Goal: Task Accomplishment & Management: Complete application form

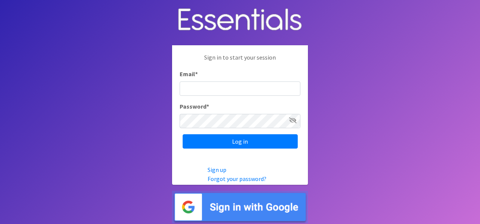
type input "[EMAIL_ADDRESS][DOMAIN_NAME]"
click at [249, 151] on div "Sign in to start your session Email * mking@centerpointe.org Password * Log in" at bounding box center [240, 100] width 136 height 111
click at [249, 149] on div "Sign in to start your session Email * mking@centerpointe.org Password * Log in" at bounding box center [240, 100] width 136 height 111
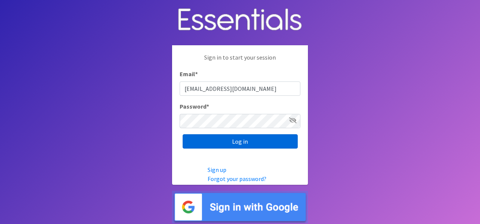
click at [248, 146] on input "Log in" at bounding box center [240, 141] width 115 height 14
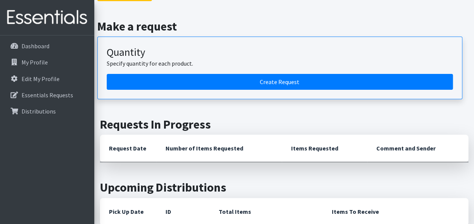
scroll to position [75, 0]
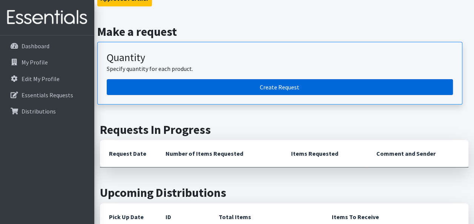
click at [242, 93] on link "Create Request" at bounding box center [280, 87] width 346 height 16
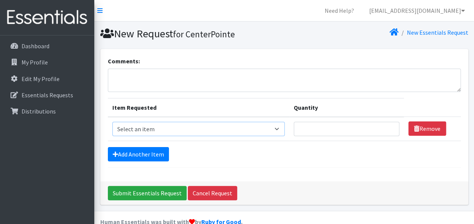
click at [153, 129] on select "Select an item Clothing: Socks (list the # of pairs of socks needed) Kit: Pad K…" at bounding box center [198, 129] width 172 height 14
select select "12029"
click at [112, 122] on select "Select an item Clothing: Socks (list the # of pairs of socks needed) Kit: Pad K…" at bounding box center [198, 129] width 172 height 14
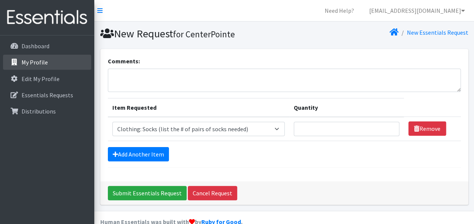
click at [25, 57] on link "My Profile" at bounding box center [47, 62] width 88 height 15
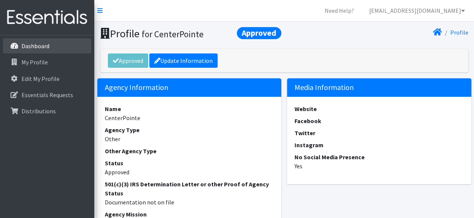
click at [31, 42] on p "Dashboard" at bounding box center [36, 46] width 28 height 8
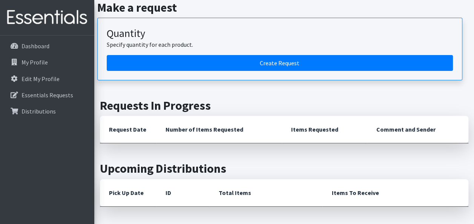
scroll to position [38, 0]
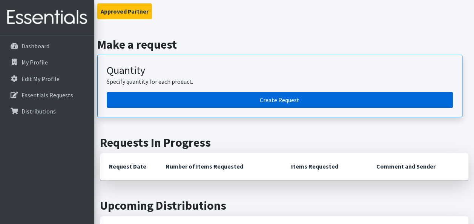
click at [284, 94] on link "Create Request" at bounding box center [280, 100] width 346 height 16
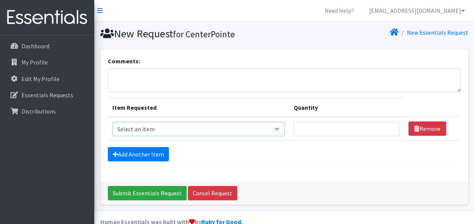
click at [184, 132] on select "Select an item Clothing: Socks (list the # of pairs of socks needed) Kit: Pad K…" at bounding box center [198, 129] width 172 height 14
select select "12029"
click at [112, 122] on select "Select an item Clothing: Socks (list the # of pairs of socks needed) Kit: Pad K…" at bounding box center [198, 129] width 172 height 14
click at [319, 123] on input "Quantity" at bounding box center [347, 129] width 106 height 14
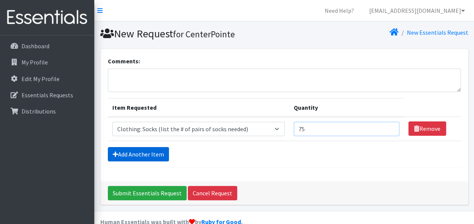
type input "75"
click at [166, 154] on link "Add Another Item" at bounding box center [138, 154] width 61 height 14
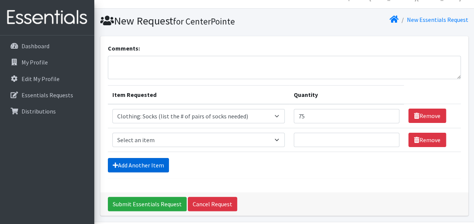
scroll to position [37, 0]
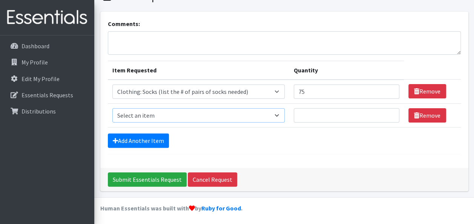
click at [161, 112] on select "Select an item Clothing: Socks (list the # of pairs of socks needed) Kit: Pad K…" at bounding box center [198, 115] width 172 height 14
select select "15558"
click at [112, 108] on select "Select an item Clothing: Socks (list the # of pairs of socks needed) Kit: Pad K…" at bounding box center [198, 115] width 172 height 14
click at [311, 113] on input "Quantity" at bounding box center [347, 115] width 106 height 14
click at [310, 153] on div "Comments: Item Requested Quantity Item Requested Select an item Clothing: Socks…" at bounding box center [284, 90] width 368 height 156
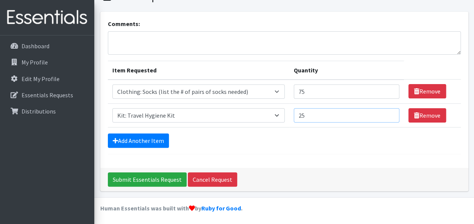
click at [312, 112] on input "25" at bounding box center [347, 115] width 106 height 14
type input "20"
click at [306, 154] on div "Comments: Item Requested Quantity Item Requested Select an item Clothing: Socks…" at bounding box center [284, 90] width 368 height 156
click at [165, 178] on input "Submit Essentials Request" at bounding box center [147, 179] width 79 height 14
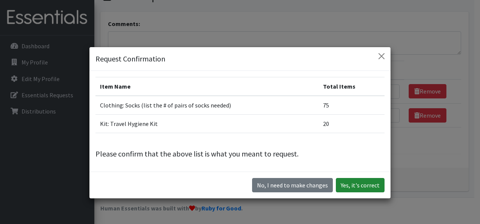
click at [350, 186] on button "Yes, it's correct" at bounding box center [360, 185] width 49 height 14
